Goal: Navigation & Orientation: Find specific page/section

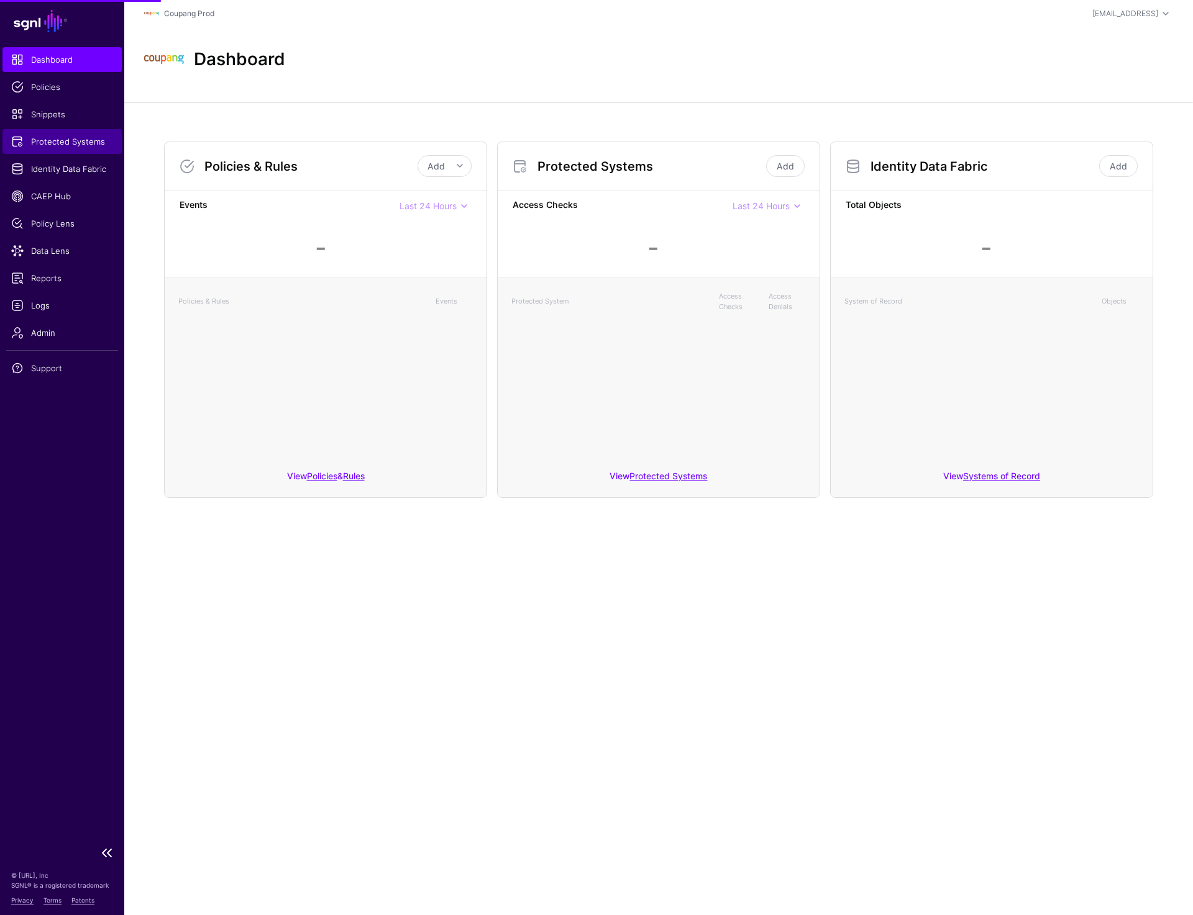
click at [42, 137] on span "Protected Systems" at bounding box center [62, 141] width 102 height 12
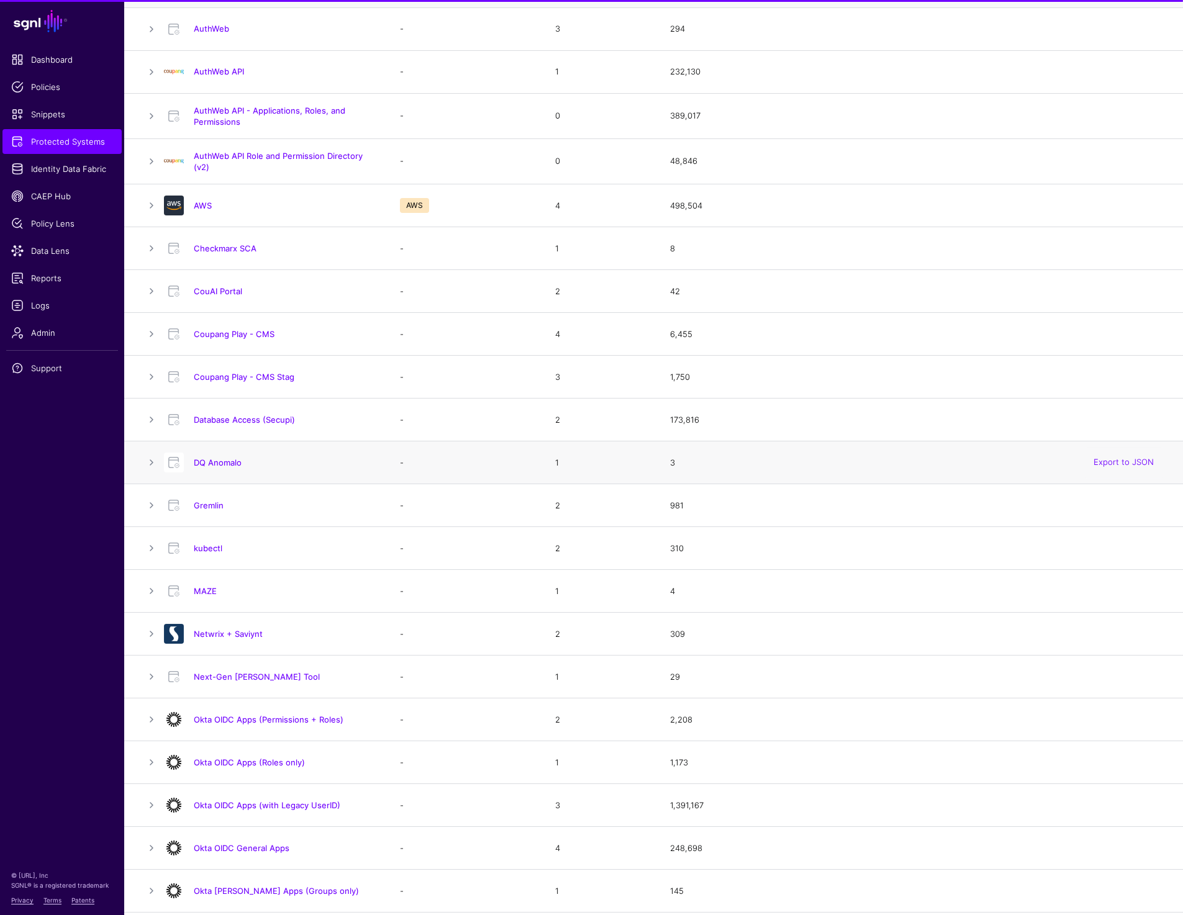
scroll to position [148, 0]
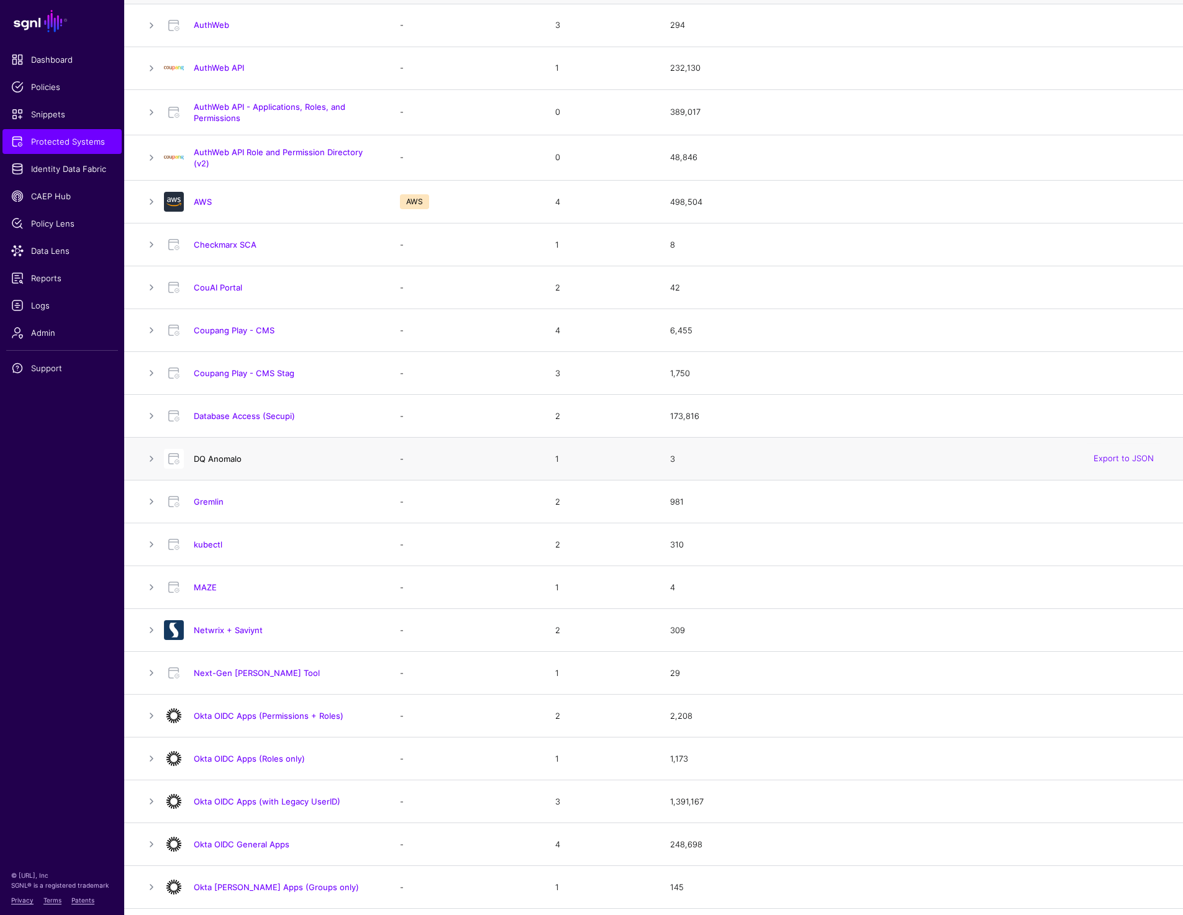
click at [233, 457] on link "DQ Anomalo" at bounding box center [218, 459] width 48 height 10
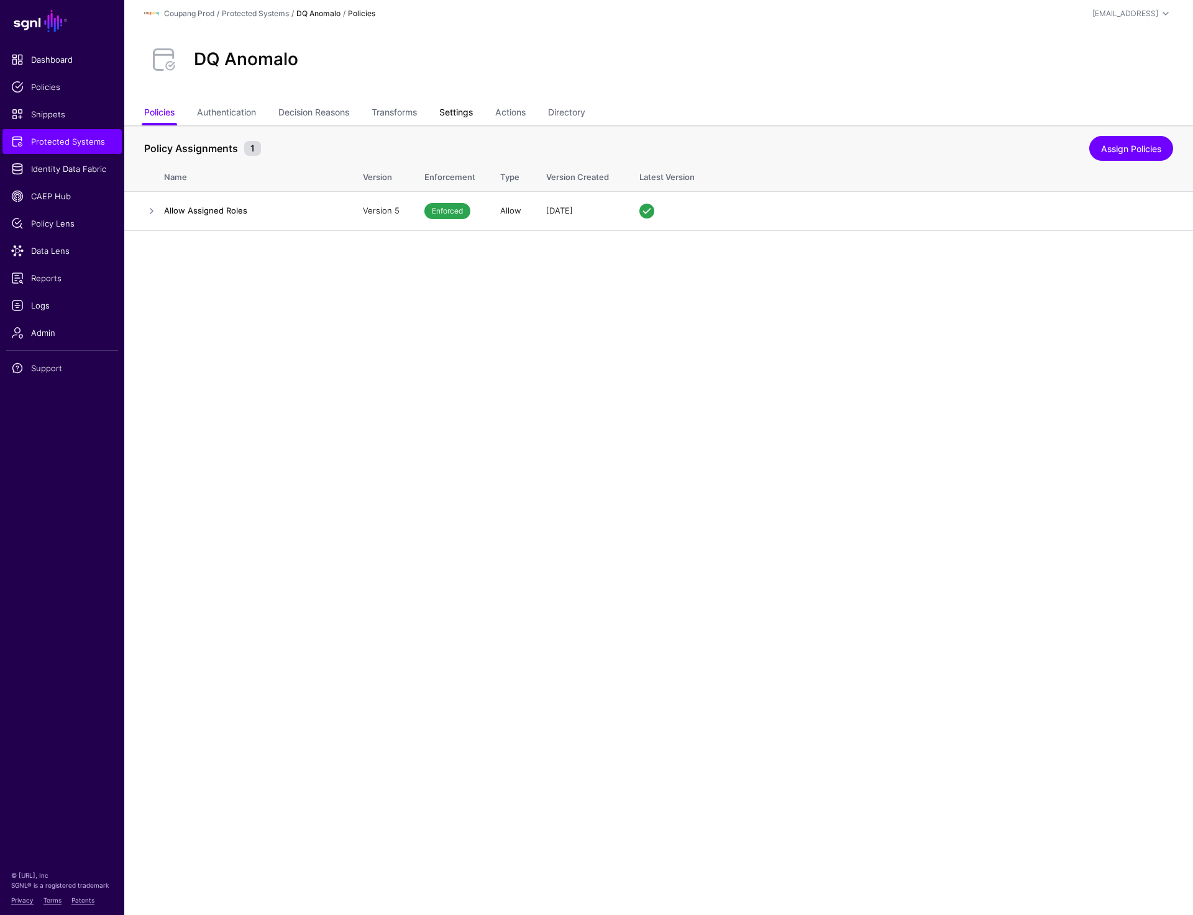
click at [473, 109] on link "Settings" at bounding box center [456, 114] width 34 height 24
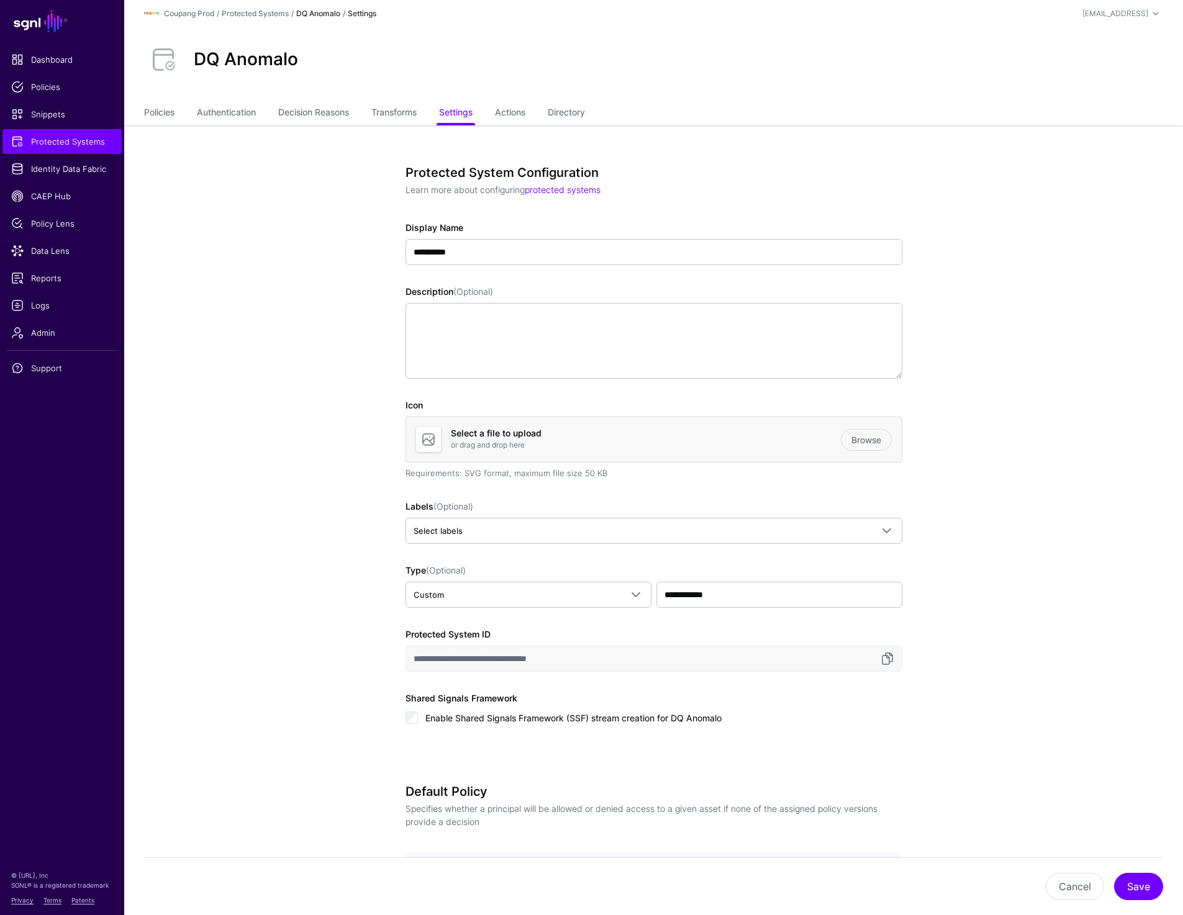
click at [319, 11] on link "DQ Anomalo" at bounding box center [318, 13] width 44 height 9
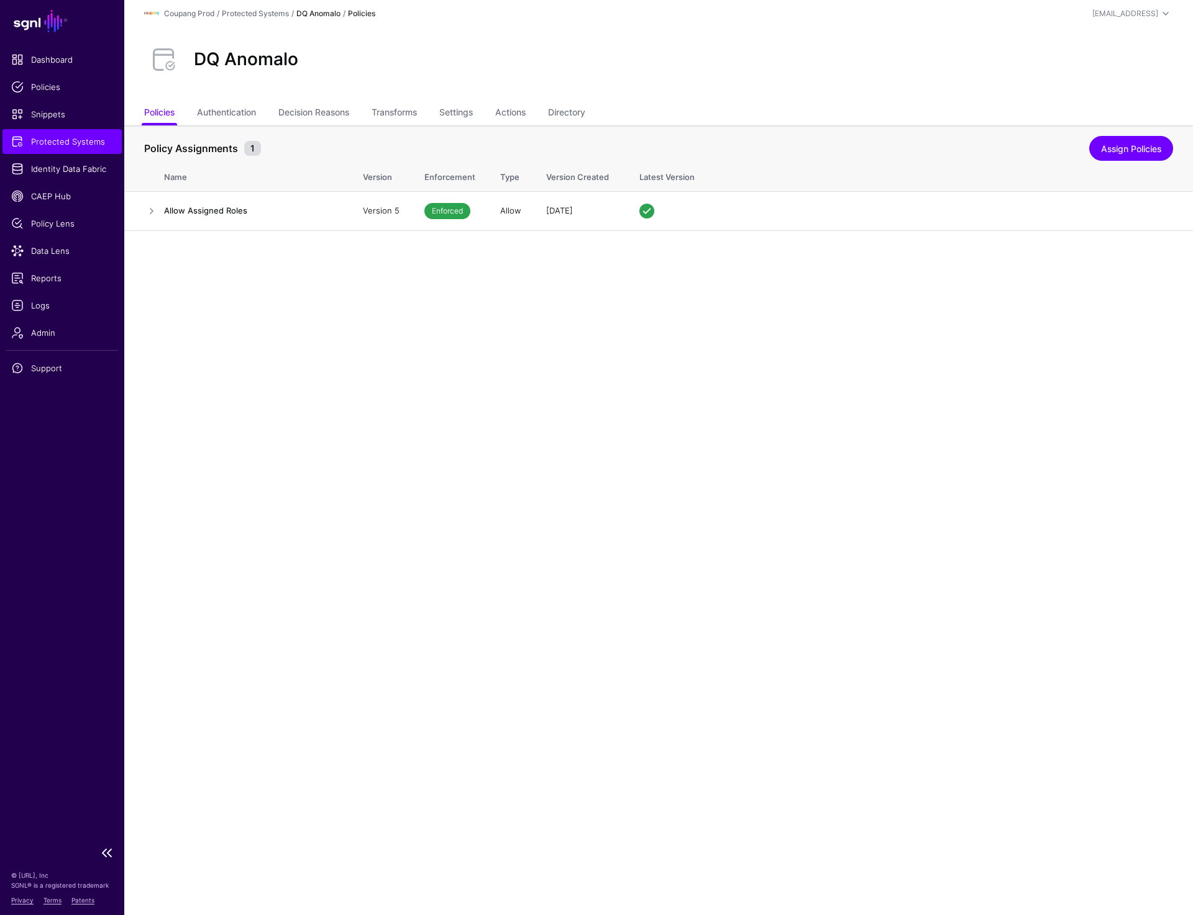
click at [97, 147] on link "Protected Systems" at bounding box center [61, 141] width 119 height 25
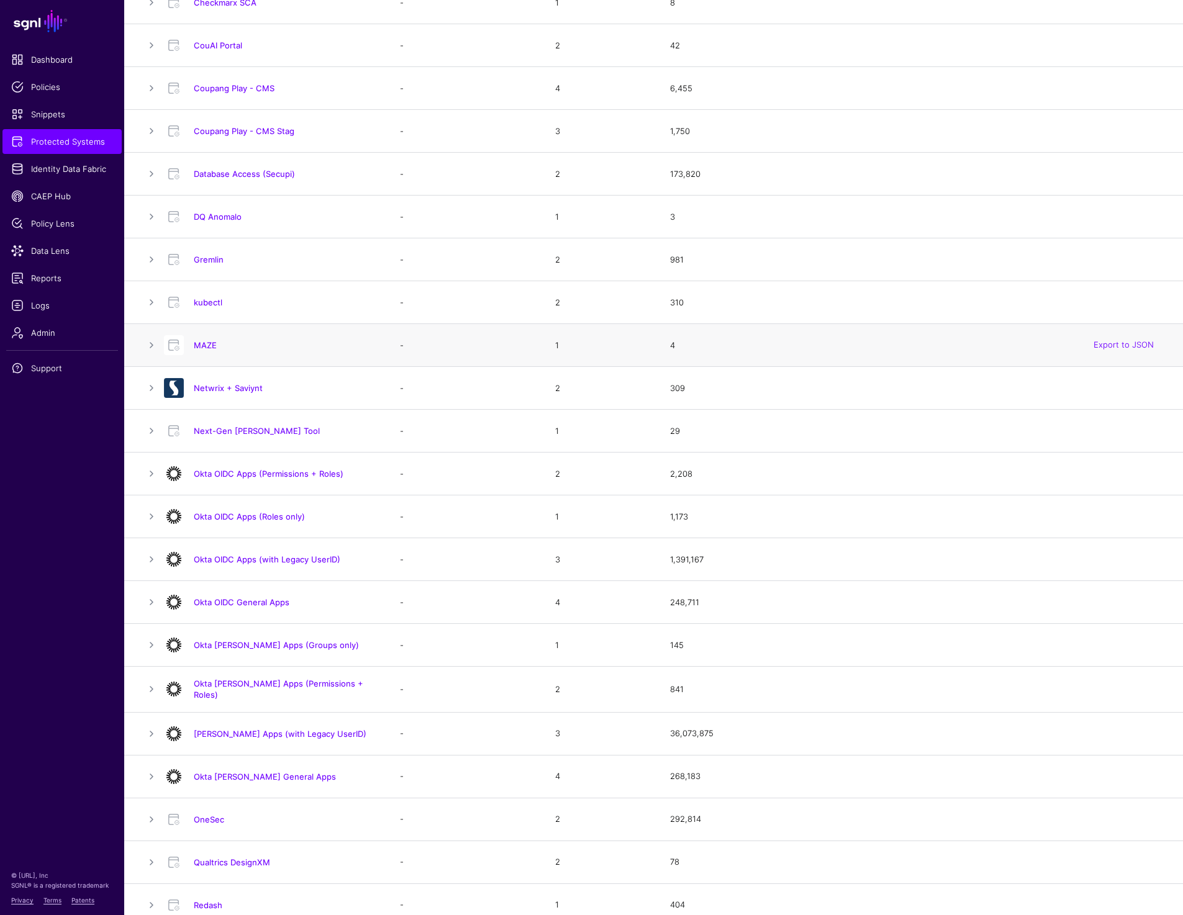
scroll to position [414, 0]
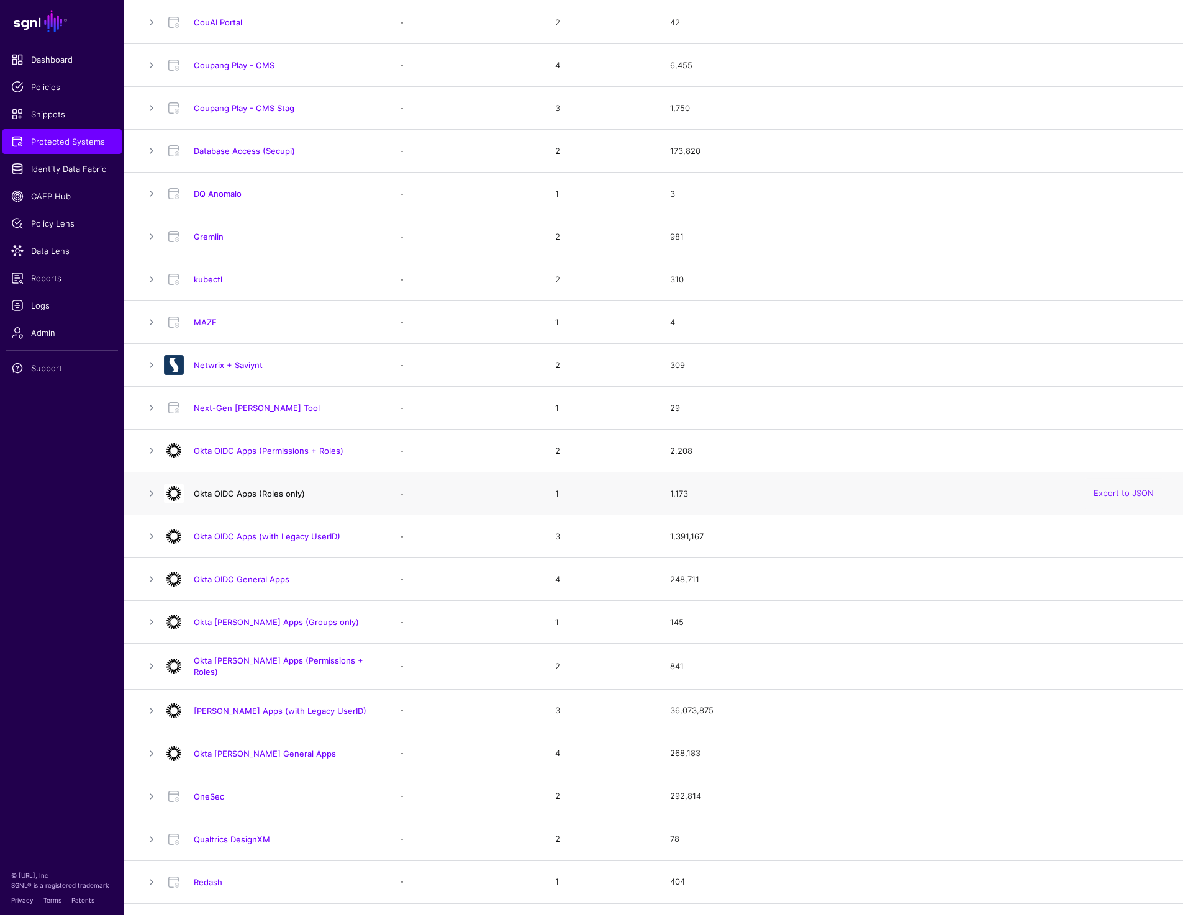
click at [277, 496] on link "Okta OIDC Apps (Roles only)" at bounding box center [249, 494] width 111 height 10
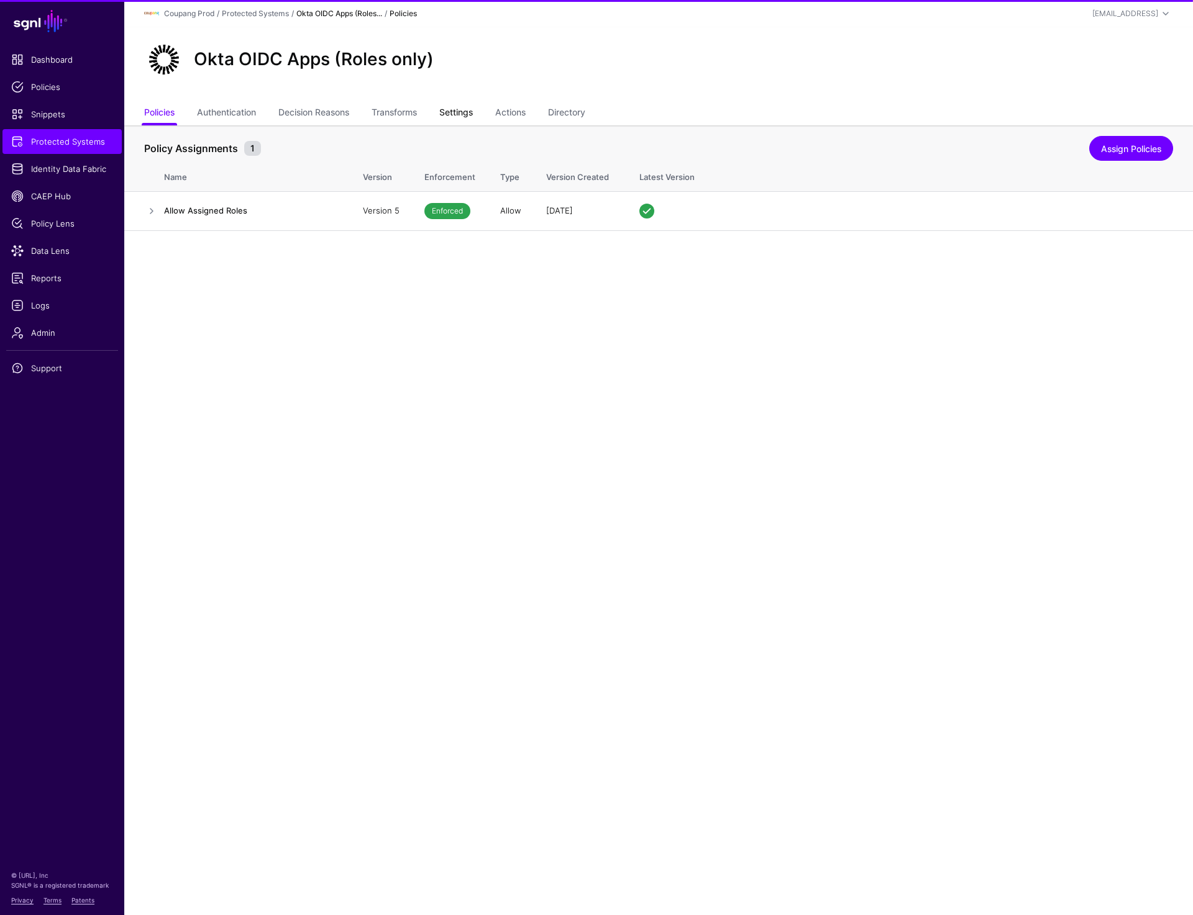
click at [450, 116] on link "Settings" at bounding box center [456, 114] width 34 height 24
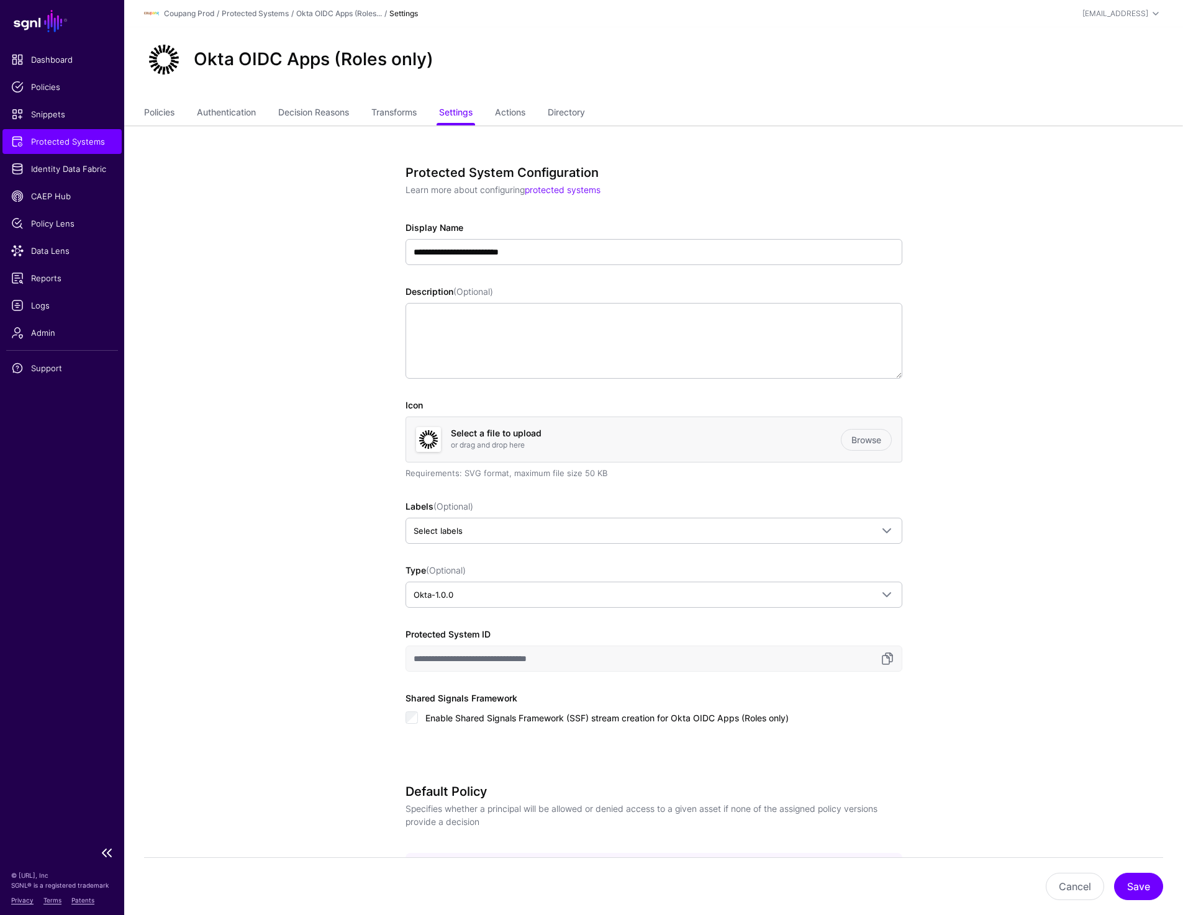
click at [45, 135] on link "Protected Systems" at bounding box center [61, 141] width 119 height 25
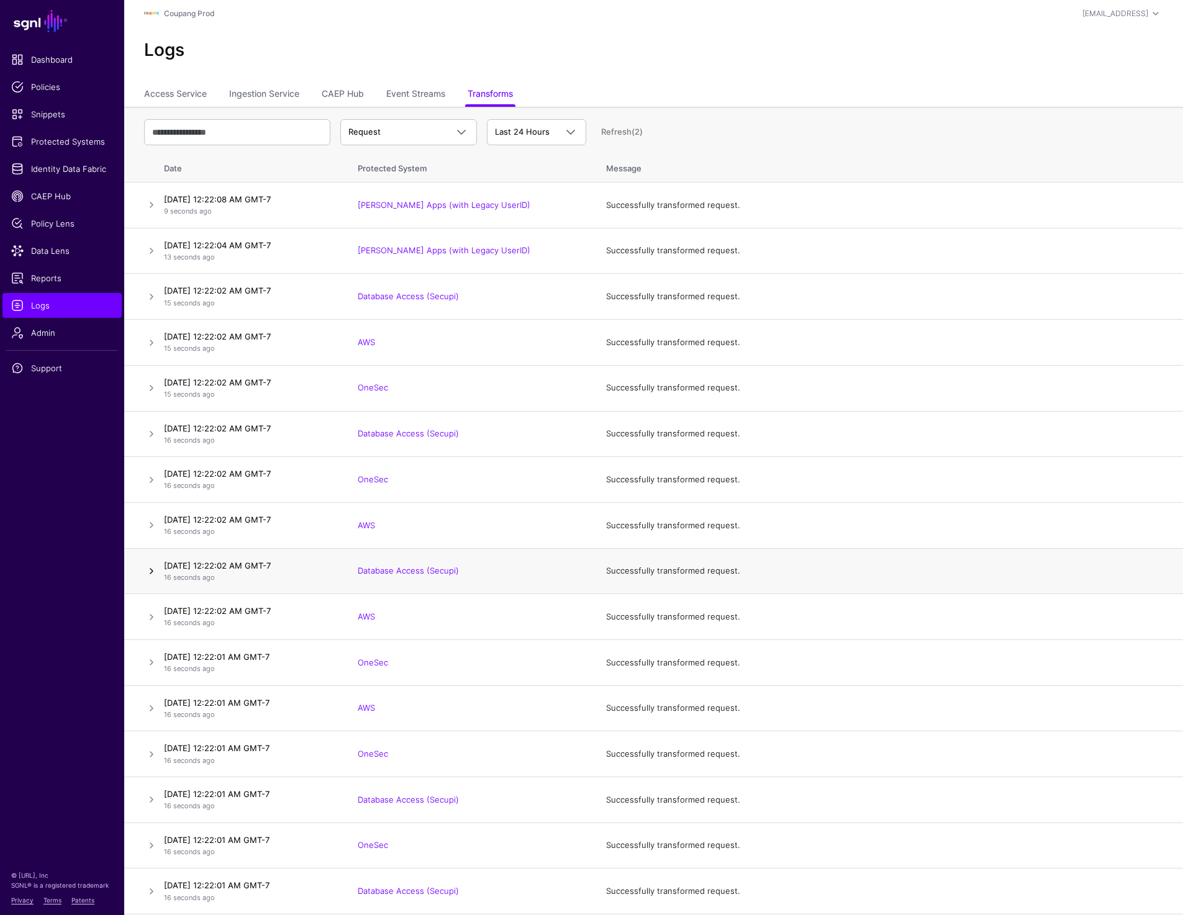
click at [152, 570] on link at bounding box center [151, 571] width 15 height 15
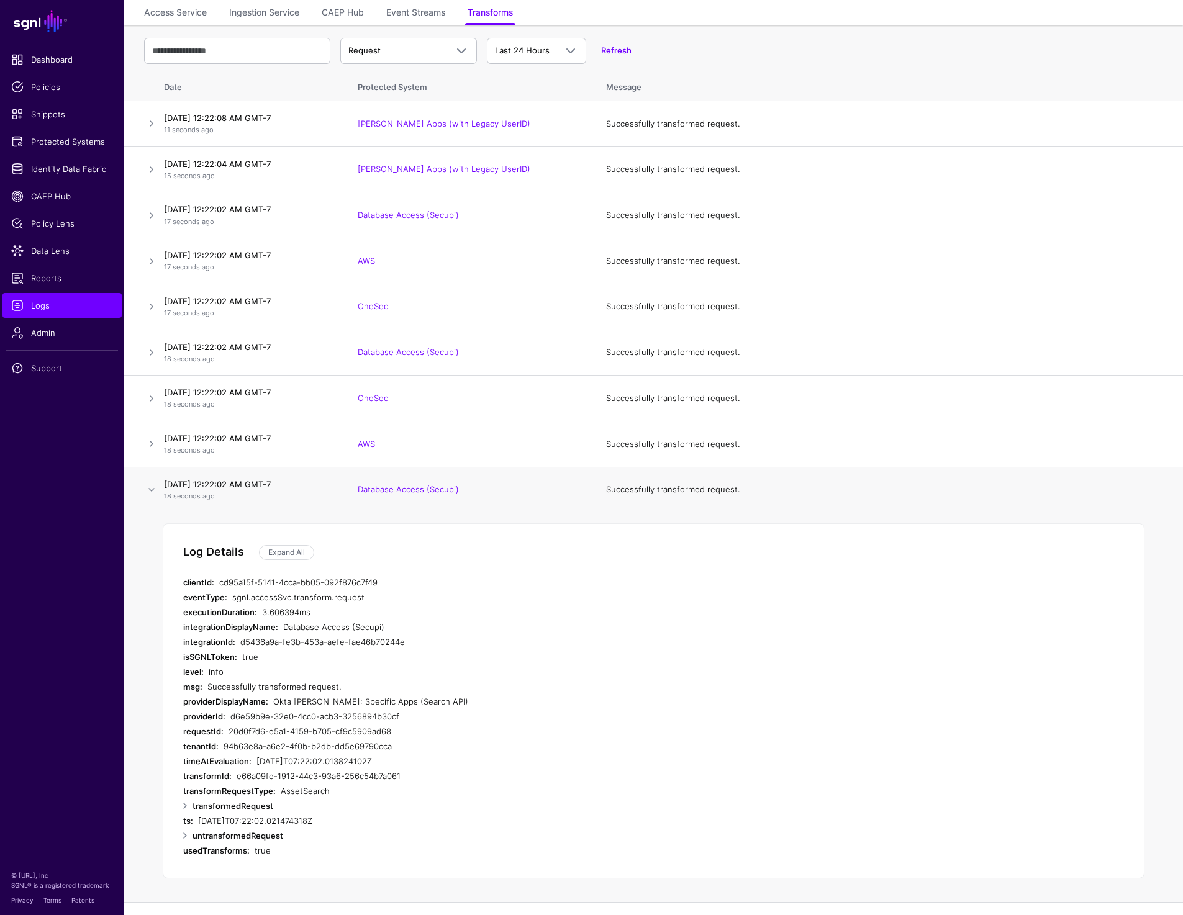
scroll to position [81, 0]
click at [293, 551] on link "Expand All" at bounding box center [286, 553] width 55 height 15
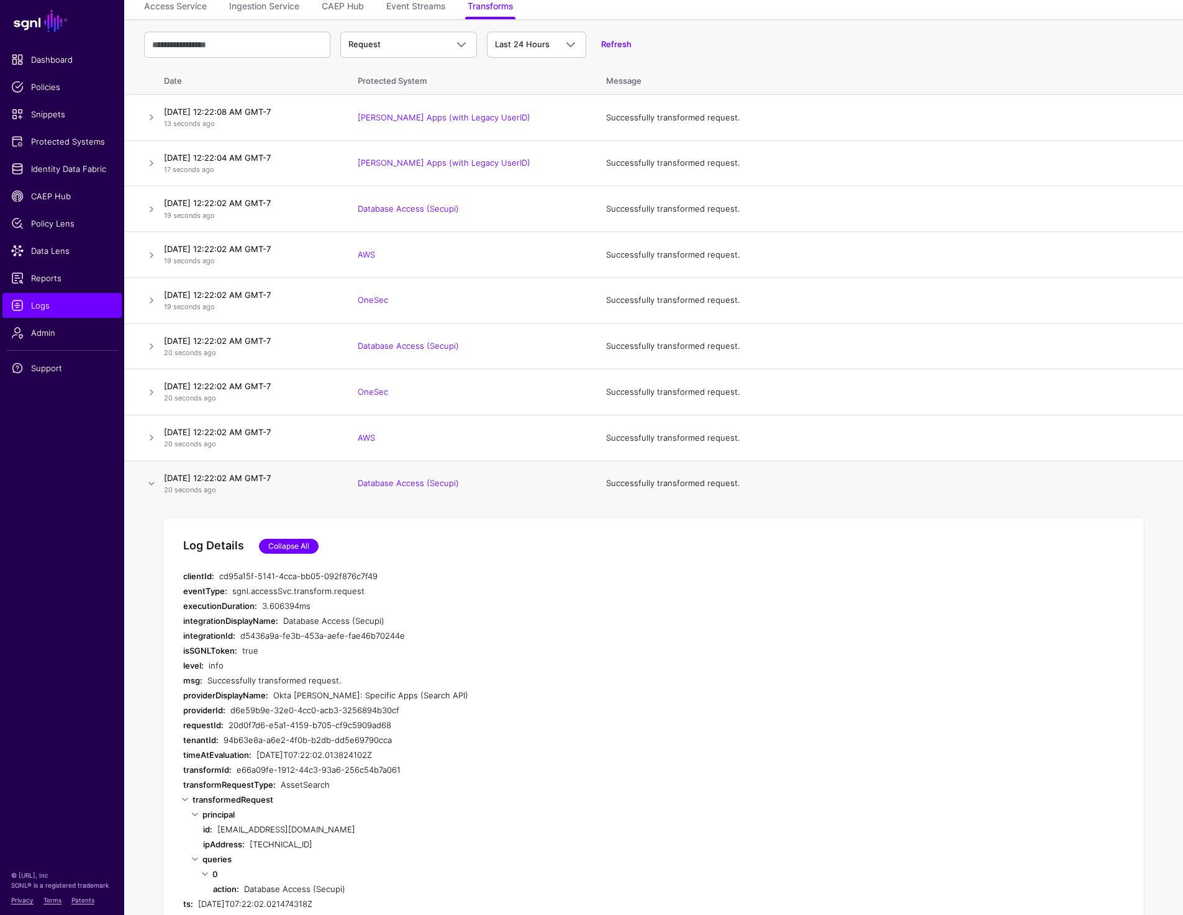
scroll to position [0, 0]
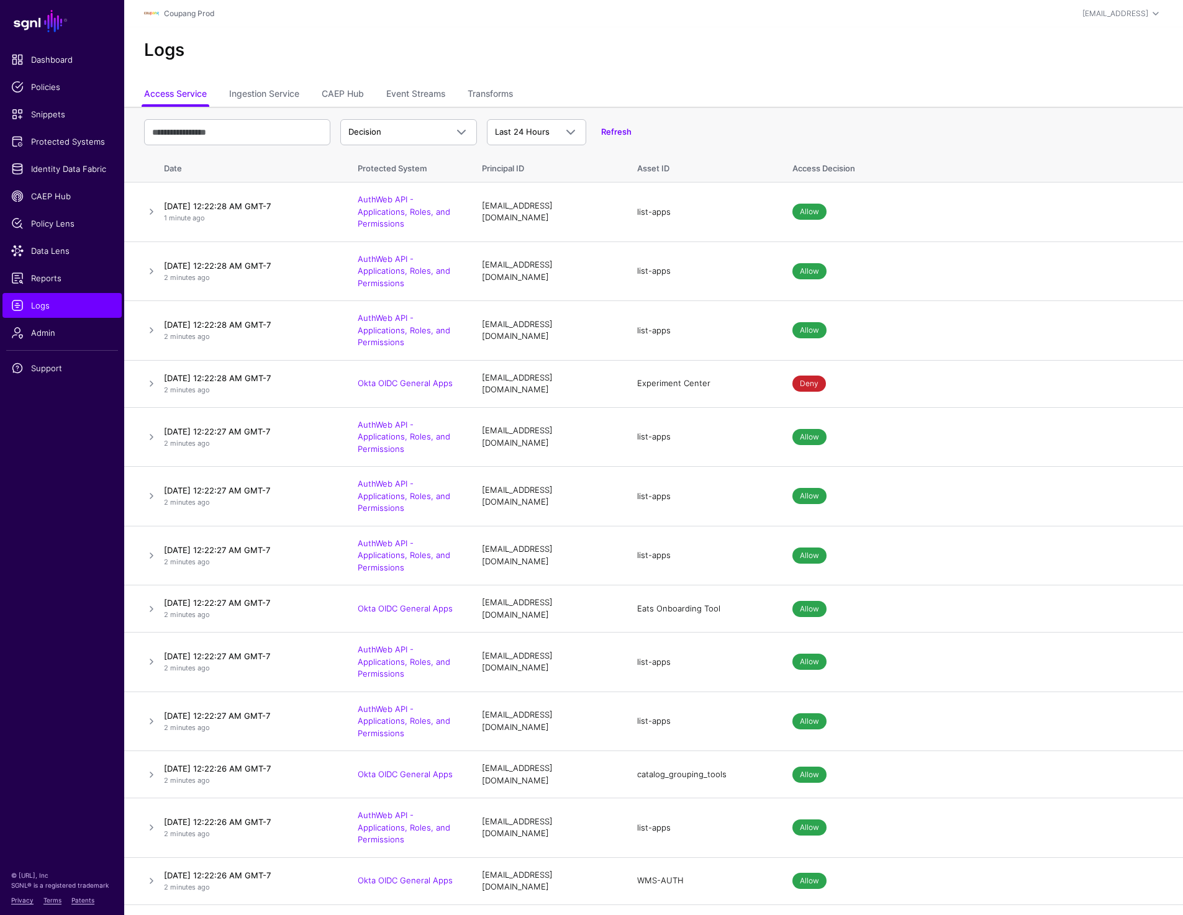
click at [942, 54] on h2 "Logs" at bounding box center [653, 50] width 1019 height 21
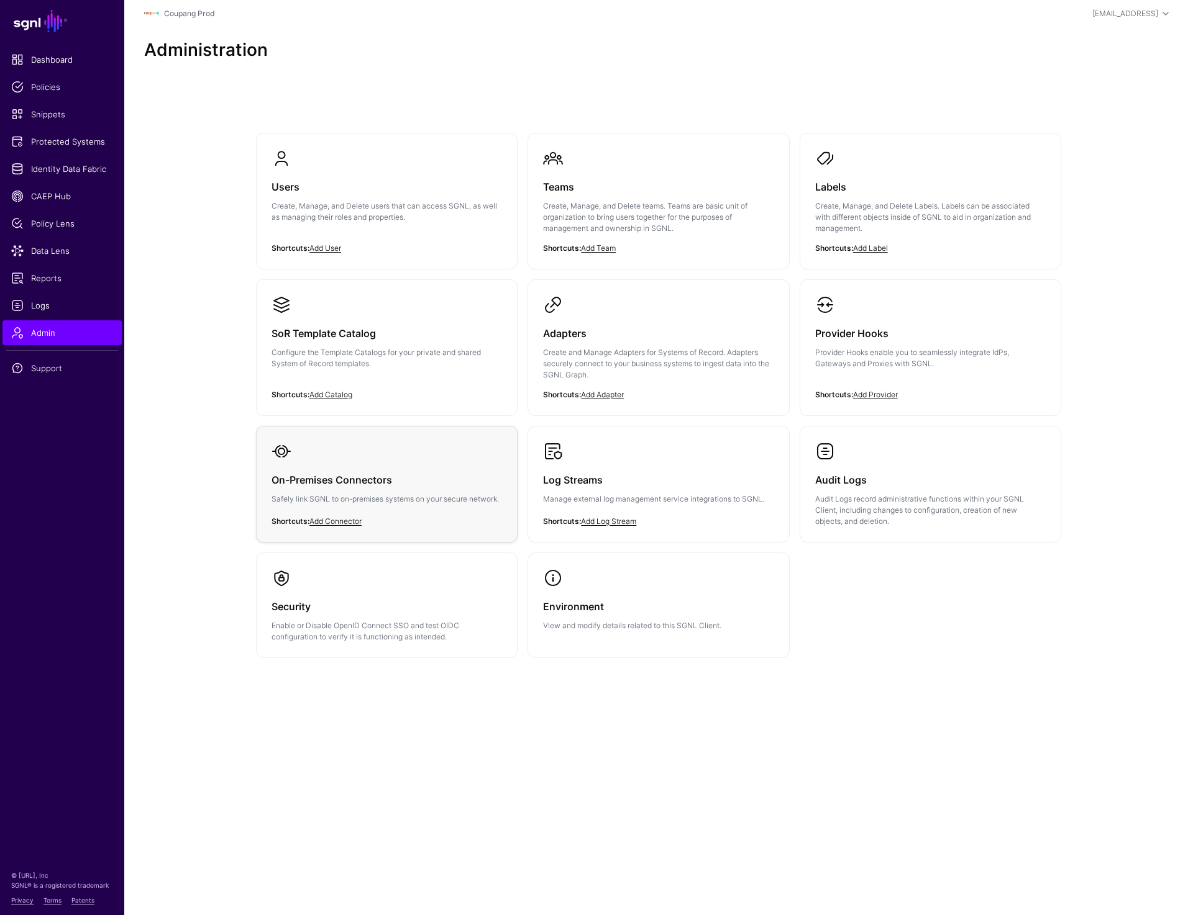
click at [373, 484] on h3 "On-Premises Connectors" at bounding box center [386, 479] width 230 height 17
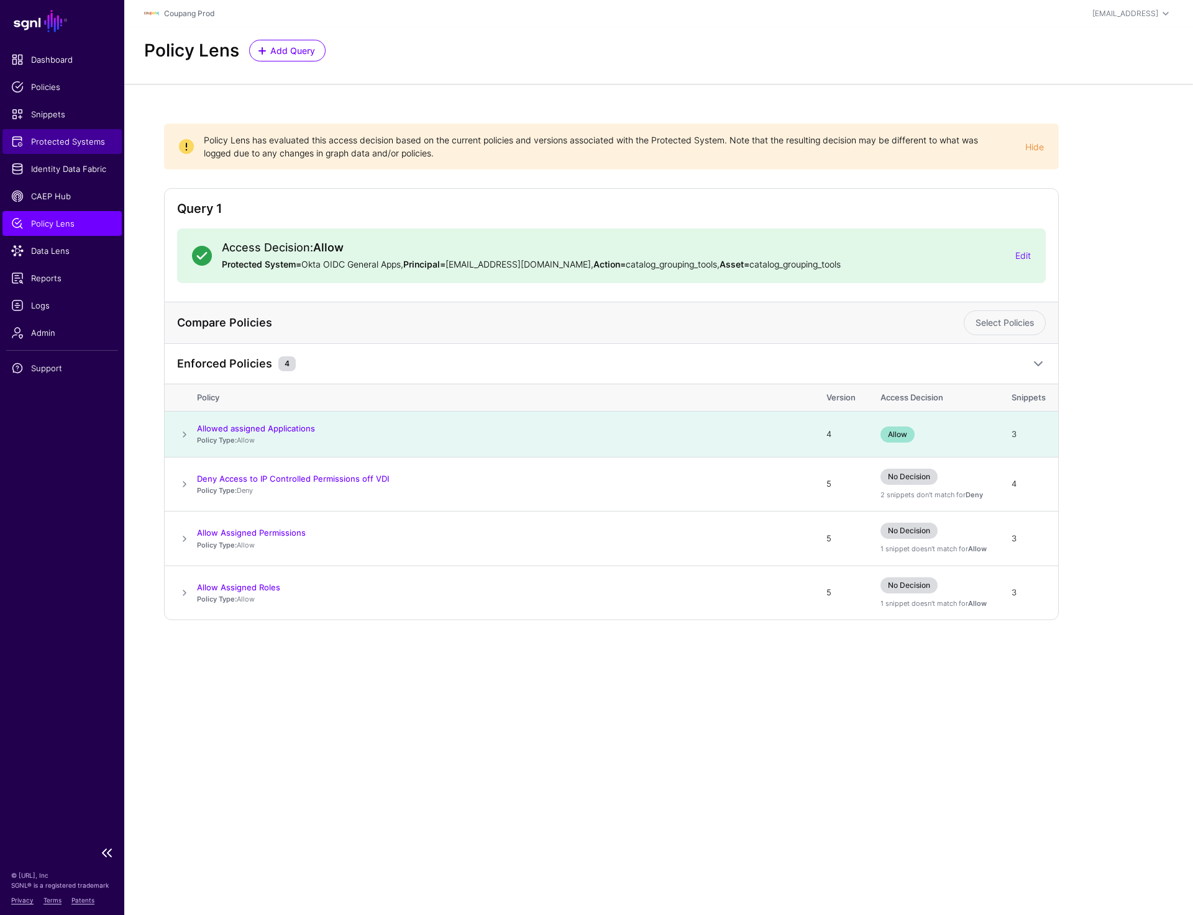
click at [58, 134] on link "Protected Systems" at bounding box center [61, 141] width 119 height 25
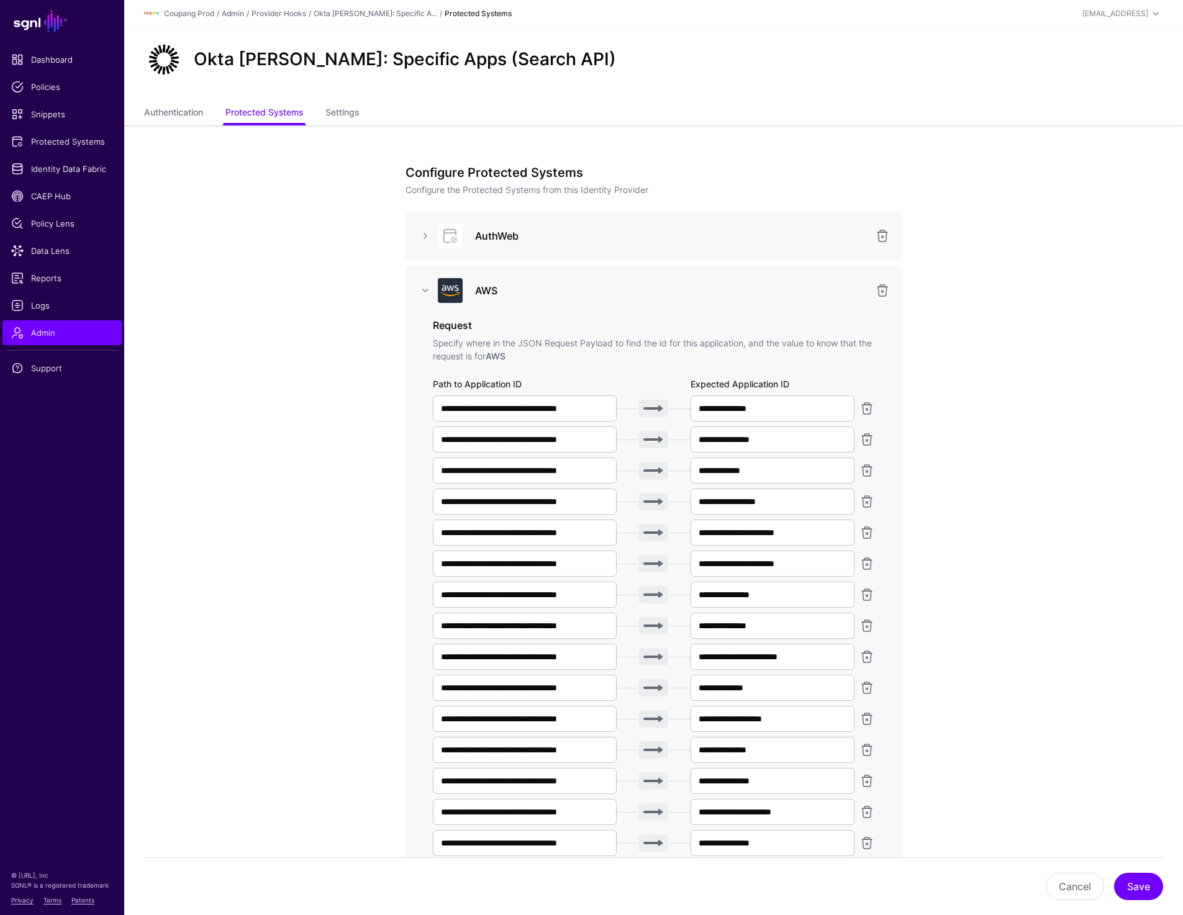
scroll to position [448, 0]
